Goal: Information Seeking & Learning: Learn about a topic

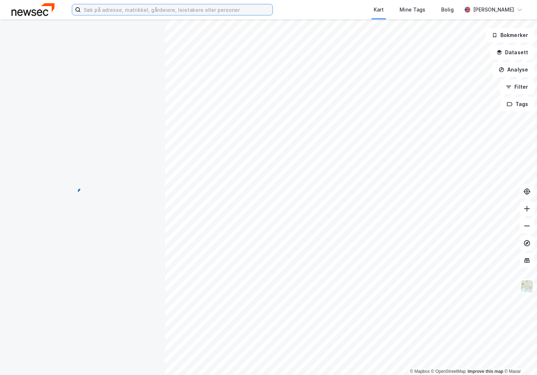
click at [96, 8] on input at bounding box center [177, 9] width 192 height 11
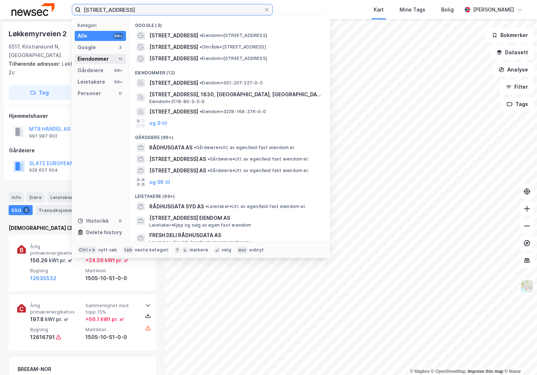
type input "[STREET_ADDRESS]"
click at [103, 61] on div "Eiendommer" at bounding box center [93, 59] width 31 height 9
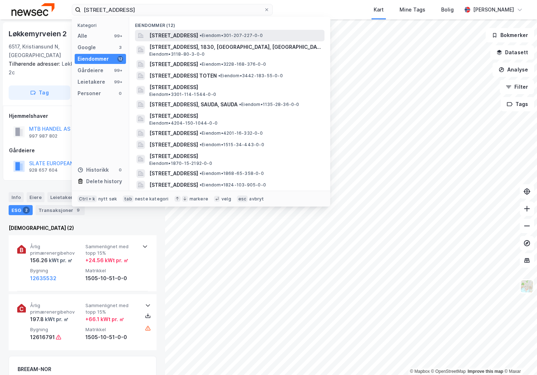
click at [198, 35] on span "[STREET_ADDRESS]" at bounding box center [173, 35] width 49 height 9
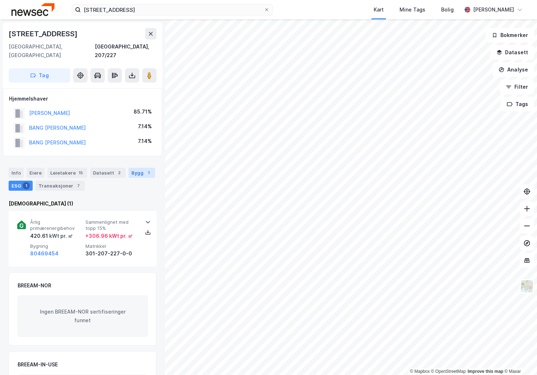
click at [137, 168] on div "Bygg 1" at bounding box center [141, 173] width 27 height 10
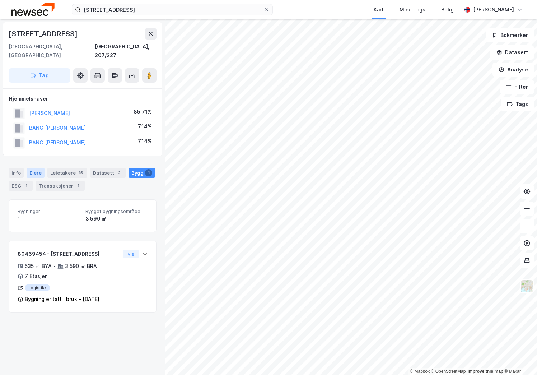
click at [30, 168] on div "Eiere" at bounding box center [36, 173] width 18 height 10
